Goal: Check status: Check status

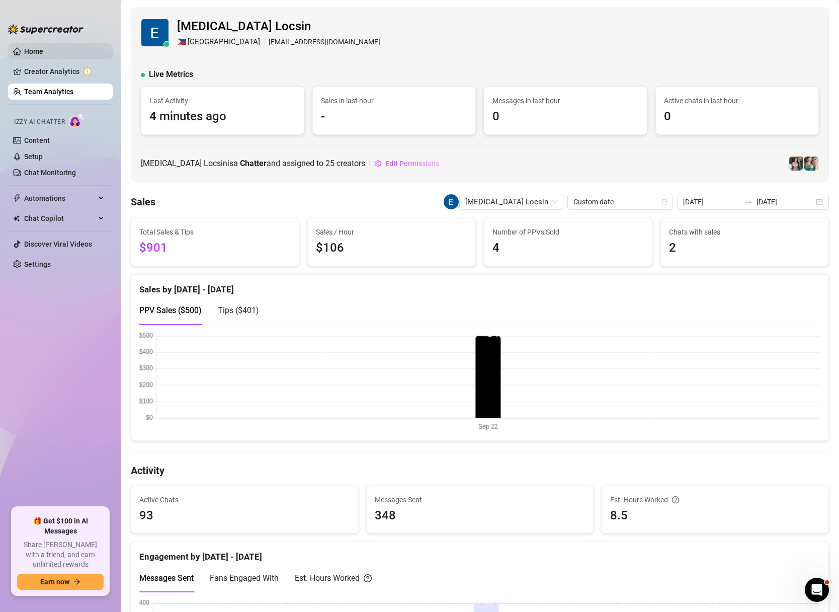
click at [43, 51] on link "Home" at bounding box center [33, 51] width 19 height 8
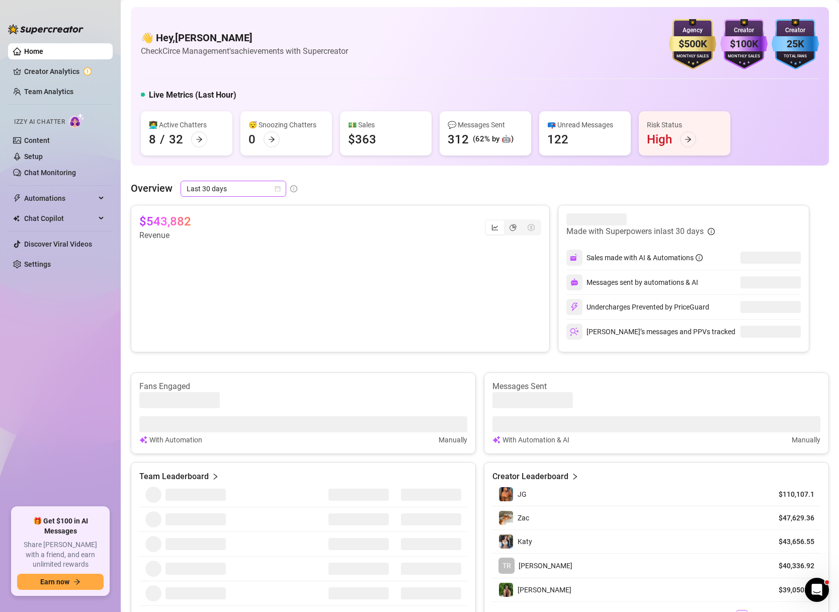
click at [279, 189] on icon "calendar" at bounding box center [278, 189] width 6 height 6
click at [242, 276] on div "Custom date" at bounding box center [233, 273] width 90 height 11
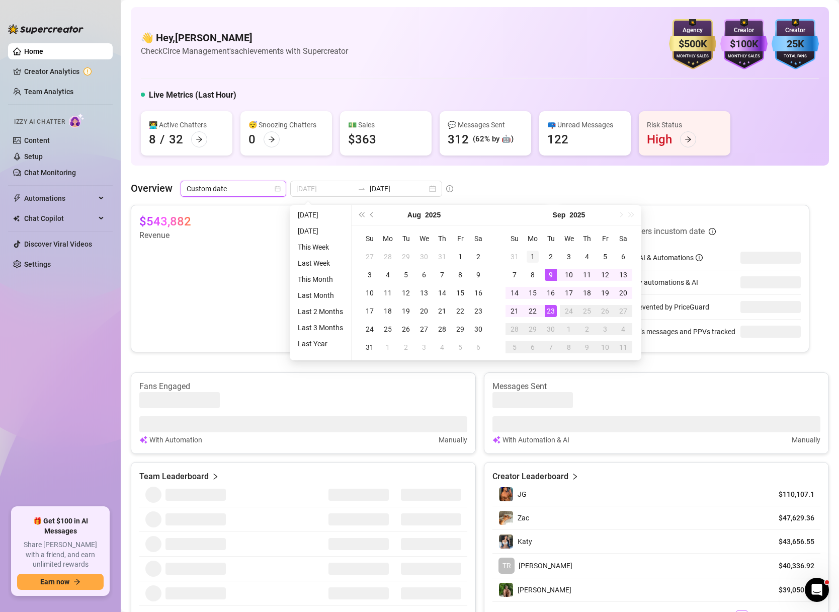
type input "[DATE]"
click at [534, 259] on div "1" at bounding box center [533, 256] width 12 height 12
type input "[DATE]"
click at [553, 313] on div "23" at bounding box center [551, 311] width 12 height 12
